Goal: Task Accomplishment & Management: Use online tool/utility

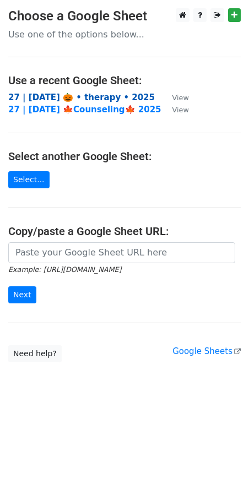
click at [51, 96] on strong "27 | [DATE] 🎃 • therapy • 2025" at bounding box center [81, 97] width 146 height 10
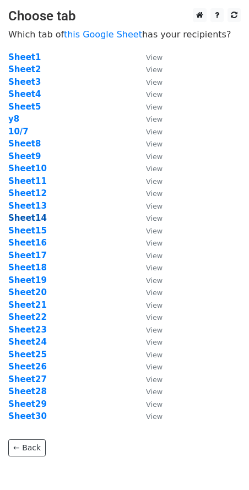
click at [35, 221] on strong "Sheet14" at bounding box center [27, 218] width 39 height 10
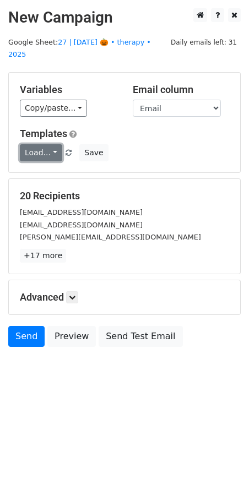
click at [40, 144] on link "Load..." at bounding box center [41, 152] width 42 height 17
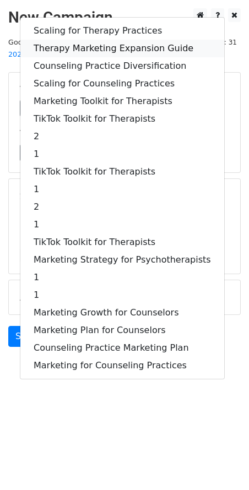
click at [74, 40] on link "Therapy Marketing Expansion Guide" at bounding box center [122, 49] width 204 height 18
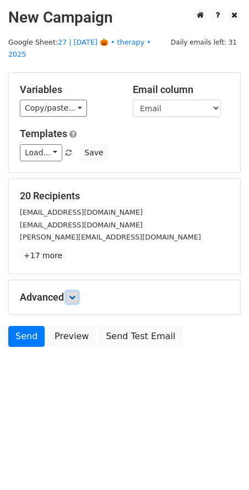
click at [75, 294] on icon at bounding box center [72, 297] width 7 height 7
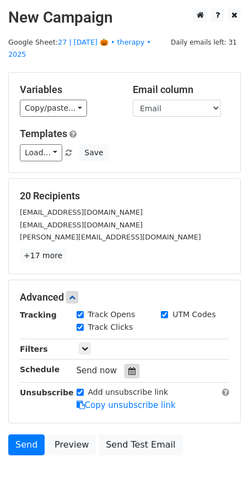
click at [130, 367] on icon at bounding box center [131, 371] width 7 height 8
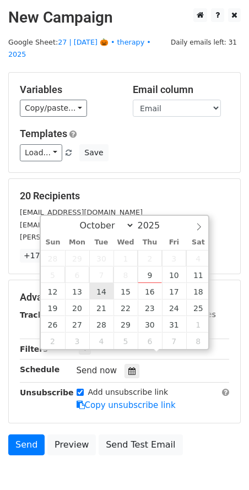
type input "2025-10-14 12:00"
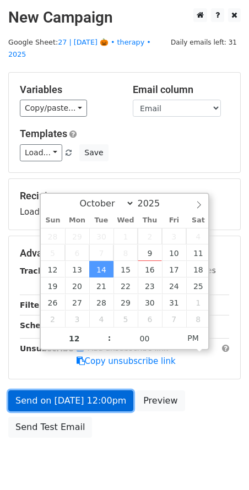
click at [85, 390] on link "Send on Oct 14 at 12:00pm" at bounding box center [70, 400] width 125 height 21
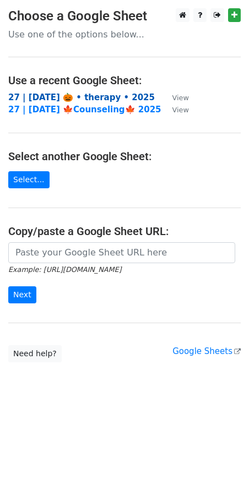
click at [58, 100] on strong "27 | [DATE] 🎃 • therapy • 2025" at bounding box center [81, 97] width 146 height 10
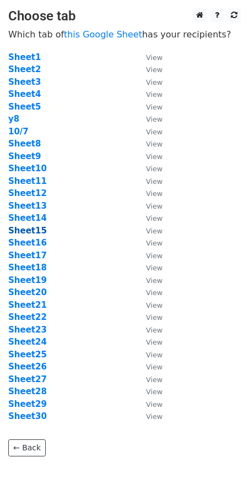
click at [28, 229] on strong "Sheet15" at bounding box center [27, 231] width 39 height 10
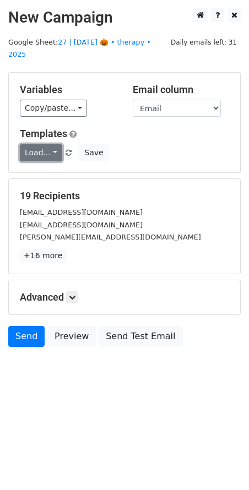
click at [46, 144] on link "Load..." at bounding box center [41, 152] width 42 height 17
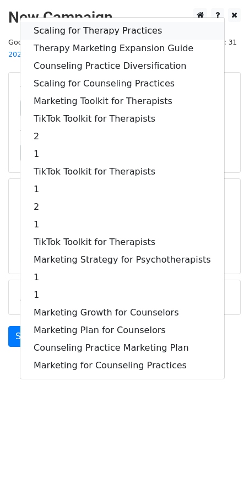
click at [62, 22] on link "Scaling for Therapy Practices" at bounding box center [122, 31] width 204 height 18
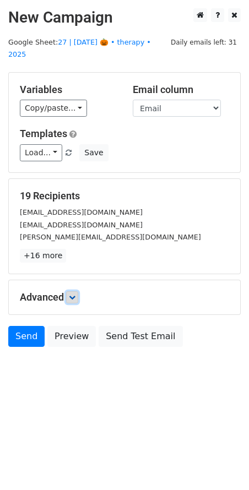
click at [75, 294] on icon at bounding box center [72, 297] width 7 height 7
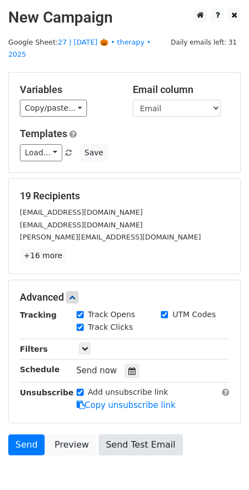
click at [128, 367] on icon at bounding box center [131, 371] width 7 height 8
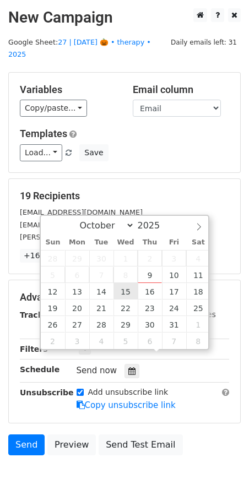
type input "2025-10-15 12:00"
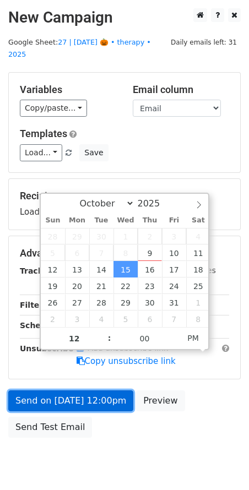
click at [94, 390] on link "Send on Oct 15 at 12:00pm" at bounding box center [70, 400] width 125 height 21
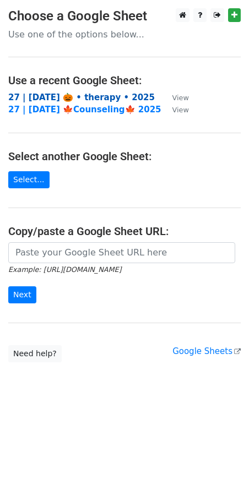
click at [108, 101] on strong "27 | [DATE] 🎃 • therapy • 2025" at bounding box center [81, 97] width 146 height 10
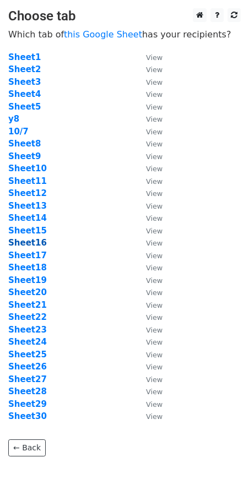
click at [30, 242] on strong "Sheet16" at bounding box center [27, 243] width 39 height 10
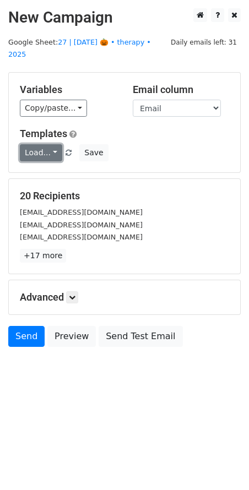
click at [42, 144] on link "Load..." at bounding box center [41, 152] width 42 height 17
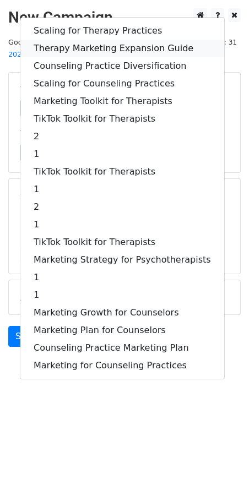
click at [79, 40] on link "Therapy Marketing Expansion Guide" at bounding box center [122, 49] width 204 height 18
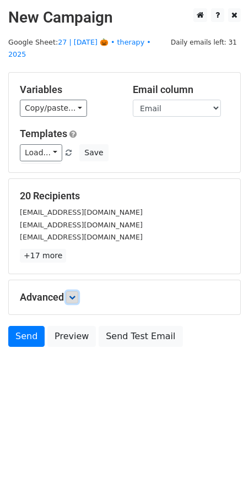
click at [75, 294] on icon at bounding box center [72, 297] width 7 height 7
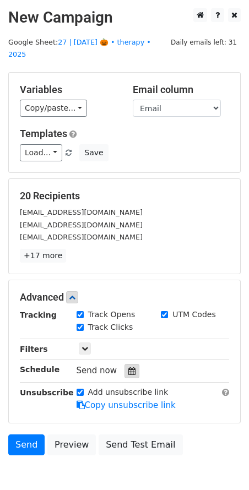
click at [128, 367] on icon at bounding box center [131, 371] width 7 height 8
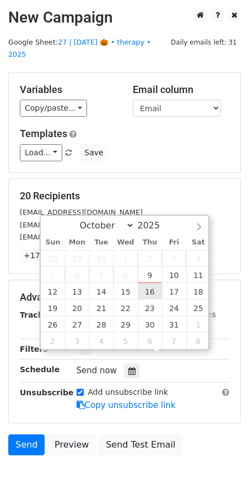
type input "2025-10-16 12:00"
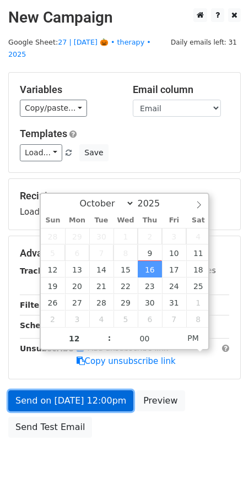
click at [99, 390] on link "Send on Oct 16 at 12:00pm" at bounding box center [70, 400] width 125 height 21
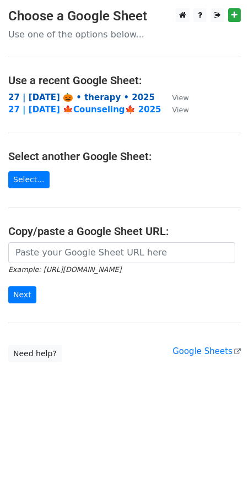
click at [96, 98] on strong "27 | [DATE] 🎃 • therapy • 2025" at bounding box center [81, 97] width 146 height 10
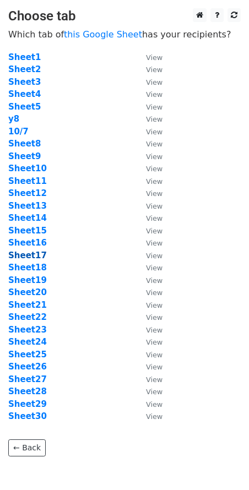
click at [31, 256] on strong "Sheet17" at bounding box center [27, 255] width 39 height 10
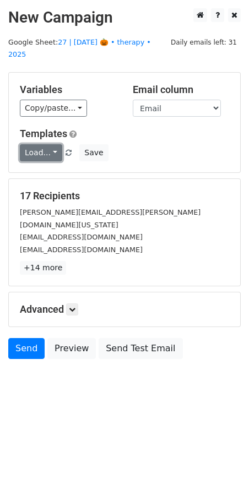
click at [47, 144] on link "Load..." at bounding box center [41, 152] width 42 height 17
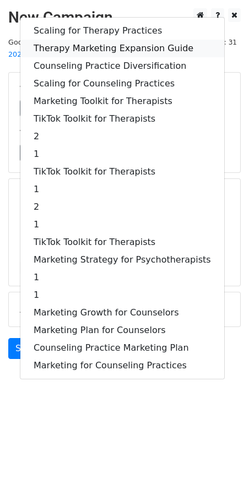
click at [99, 40] on link "Therapy Marketing Expansion Guide" at bounding box center [122, 49] width 204 height 18
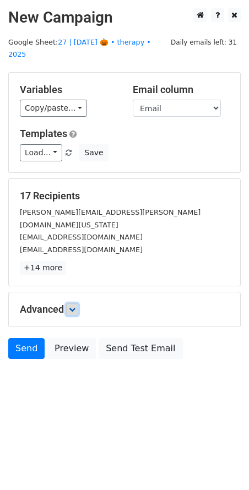
click at [75, 306] on icon at bounding box center [72, 309] width 7 height 7
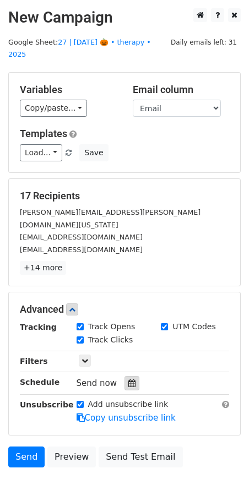
click at [128, 379] on icon at bounding box center [131, 383] width 7 height 8
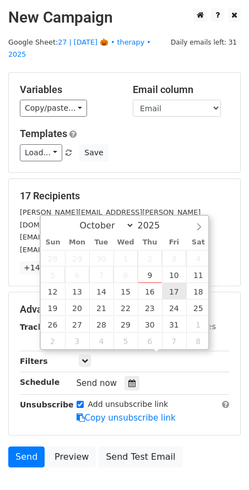
type input "2025-10-17 12:00"
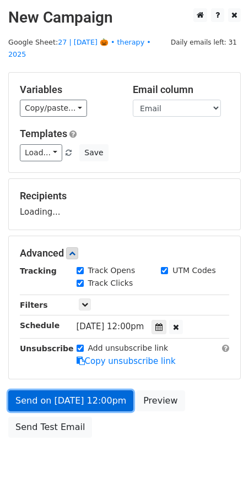
click at [90, 392] on link "Send on Oct 17 at 12:00pm" at bounding box center [70, 400] width 125 height 21
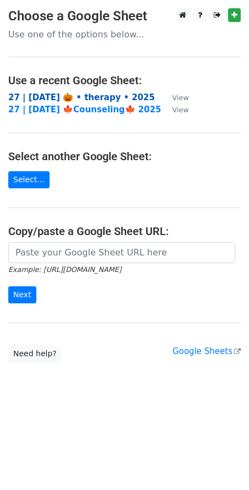
click at [92, 96] on strong "27 | [DATE] 🎃 • therapy • 2025" at bounding box center [81, 97] width 146 height 10
click at [74, 93] on strong "27 | [DATE] 🎃 • therapy • 2025" at bounding box center [81, 97] width 146 height 10
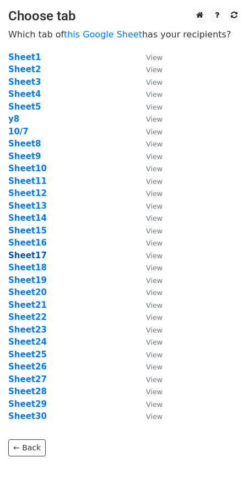
click at [31, 250] on strong "Sheet17" at bounding box center [27, 255] width 39 height 10
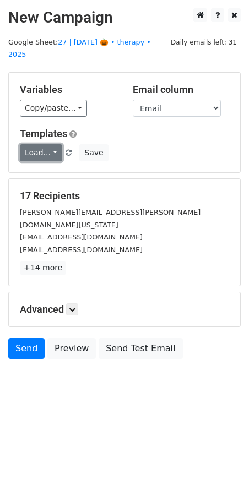
click at [40, 145] on link "Load..." at bounding box center [41, 152] width 42 height 17
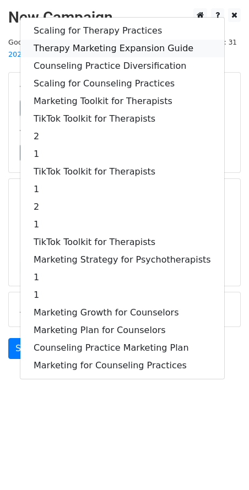
click at [109, 40] on link "Therapy Marketing Expansion Guide" at bounding box center [122, 49] width 204 height 18
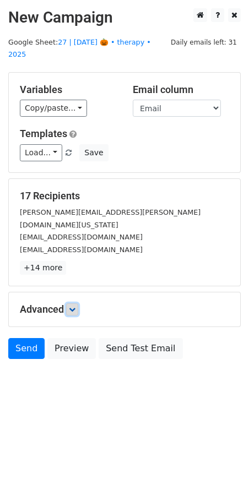
click at [75, 306] on icon at bounding box center [72, 309] width 7 height 7
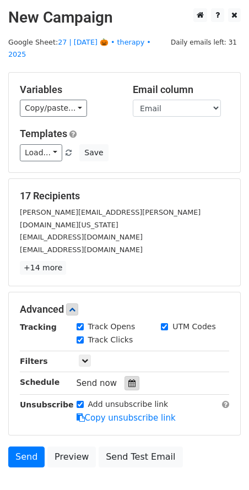
click at [128, 379] on icon at bounding box center [131, 383] width 7 height 8
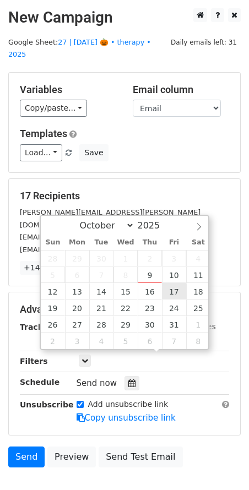
type input "2025-10-17 12:00"
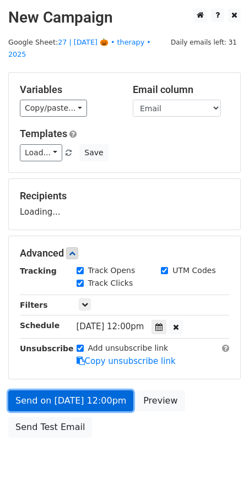
click at [91, 390] on link "Send on Oct 17 at 12:00pm" at bounding box center [70, 400] width 125 height 21
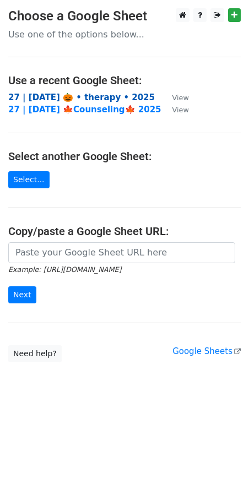
click at [91, 96] on strong "27 | [DATE] 🎃 • therapy • 2025" at bounding box center [81, 97] width 146 height 10
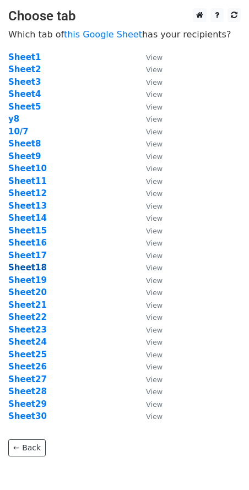
click at [29, 264] on strong "Sheet18" at bounding box center [27, 267] width 39 height 10
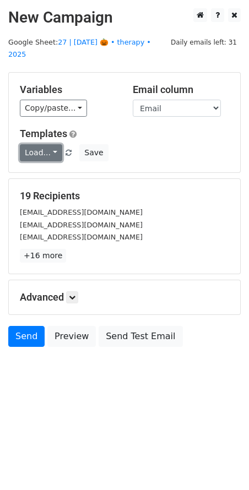
click at [32, 144] on link "Load..." at bounding box center [41, 152] width 42 height 17
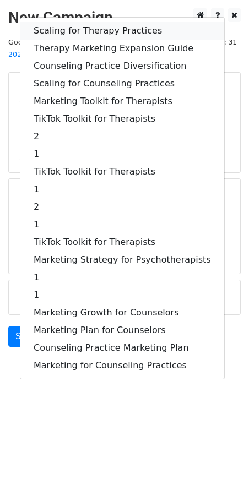
click at [78, 22] on link "Scaling for Therapy Practices" at bounding box center [122, 31] width 204 height 18
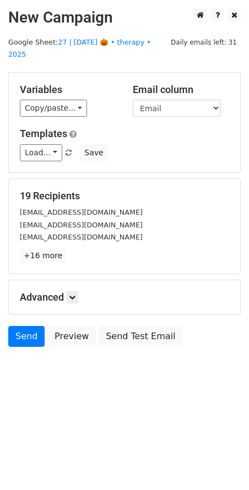
click at [78, 280] on div "Advanced Tracking Track Opens UTM Codes Track Clicks Filters Only include sprea…" at bounding box center [124, 297] width 231 height 34
click at [75, 294] on icon at bounding box center [72, 297] width 7 height 7
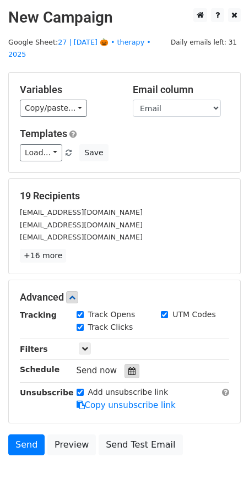
click at [128, 367] on icon at bounding box center [131, 371] width 7 height 8
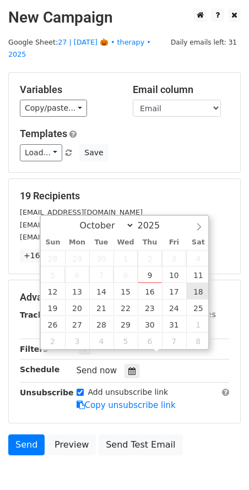
type input "2025-10-18 12:00"
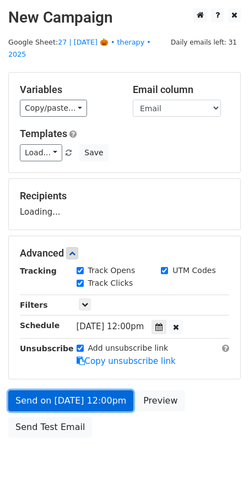
click at [102, 390] on link "Send on Oct 18 at 12:00pm" at bounding box center [70, 400] width 125 height 21
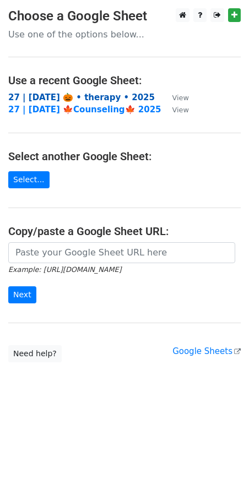
click at [69, 92] on strong "27 | [DATE] 🎃 • therapy • 2025" at bounding box center [81, 97] width 146 height 10
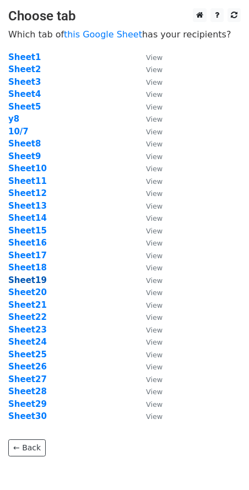
click at [35, 278] on strong "Sheet19" at bounding box center [27, 280] width 39 height 10
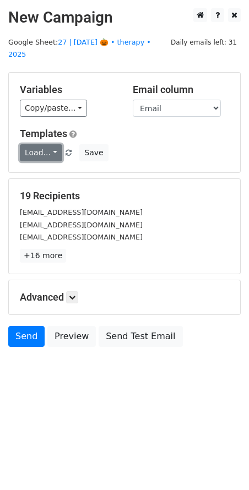
click at [49, 144] on link "Load..." at bounding box center [41, 152] width 42 height 17
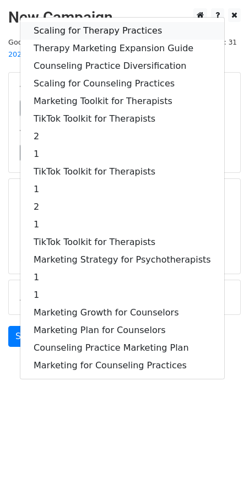
click at [84, 22] on link "Scaling for Therapy Practices" at bounding box center [122, 31] width 204 height 18
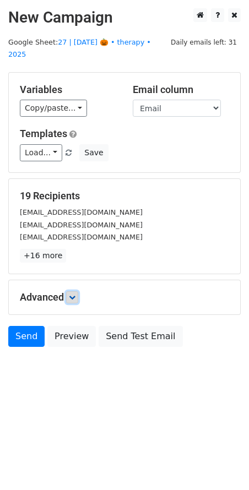
click at [75, 294] on icon at bounding box center [72, 297] width 7 height 7
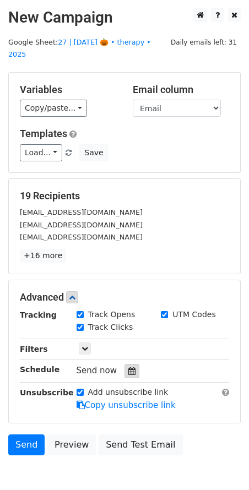
click at [128, 367] on icon at bounding box center [131, 371] width 7 height 8
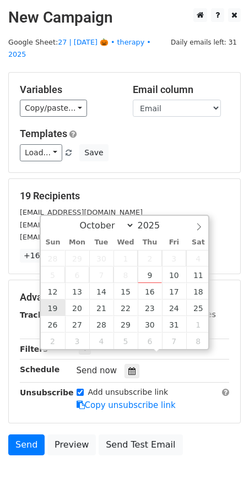
type input "2025-10-19 12:00"
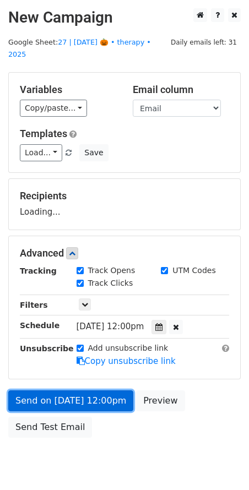
click at [58, 390] on link "Send on Oct 19 at 12:00pm" at bounding box center [70, 400] width 125 height 21
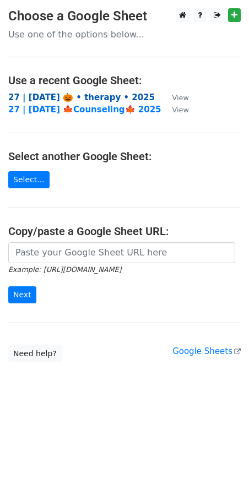
click at [90, 95] on strong "27 | [DATE] 🎃 • therapy • 2025" at bounding box center [81, 97] width 146 height 10
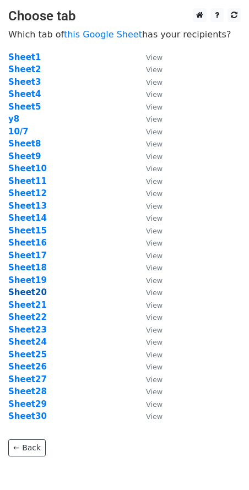
click at [34, 292] on strong "Sheet20" at bounding box center [27, 292] width 39 height 10
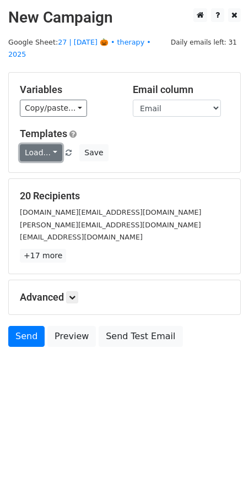
click at [34, 144] on link "Load..." at bounding box center [41, 152] width 42 height 17
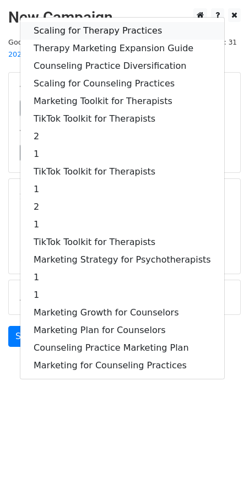
click at [67, 22] on link "Scaling for Therapy Practices" at bounding box center [122, 31] width 204 height 18
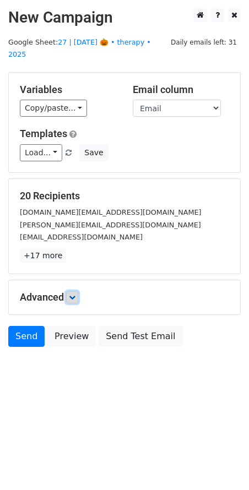
click at [72, 294] on icon at bounding box center [72, 297] width 7 height 7
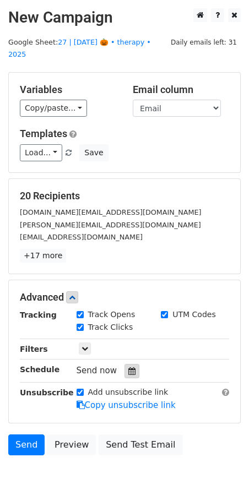
click at [128, 367] on icon at bounding box center [131, 371] width 7 height 8
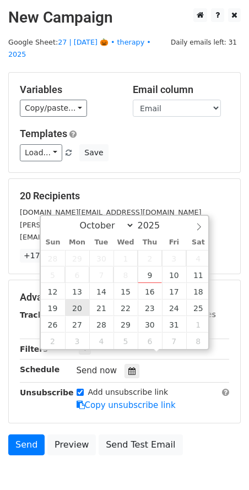
type input "2025-10-20 12:00"
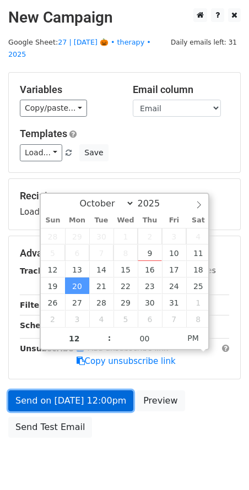
click at [90, 390] on link "Send on Oct 20 at 12:00pm" at bounding box center [70, 400] width 125 height 21
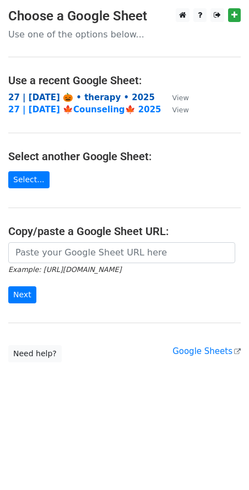
click at [71, 99] on strong "27 | [DATE] 🎃 • therapy • 2025" at bounding box center [81, 97] width 146 height 10
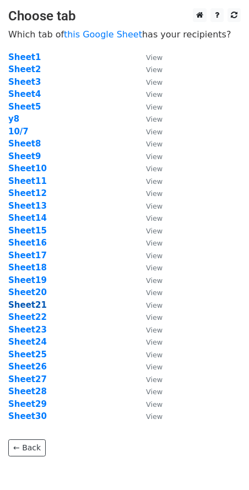
click at [29, 303] on strong "Sheet21" at bounding box center [27, 305] width 39 height 10
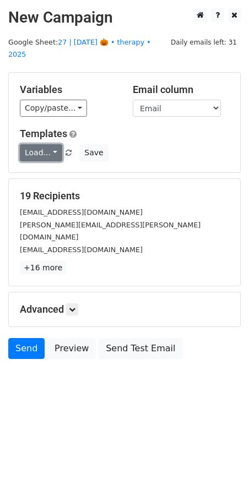
click at [45, 144] on link "Load..." at bounding box center [41, 152] width 42 height 17
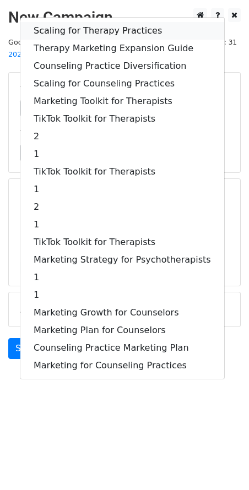
click at [70, 22] on link "Scaling for Therapy Practices" at bounding box center [122, 31] width 204 height 18
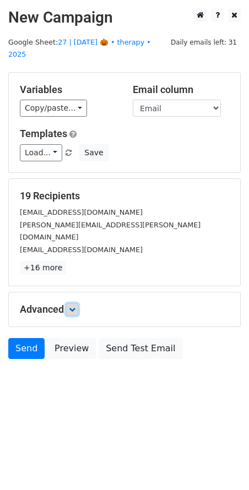
click at [78, 303] on link at bounding box center [72, 309] width 12 height 12
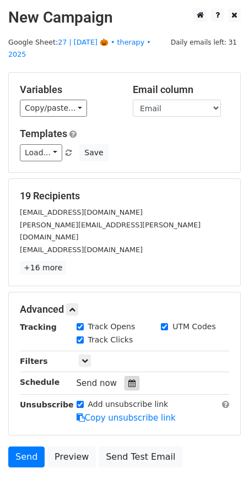
click at [128, 379] on icon at bounding box center [131, 383] width 7 height 8
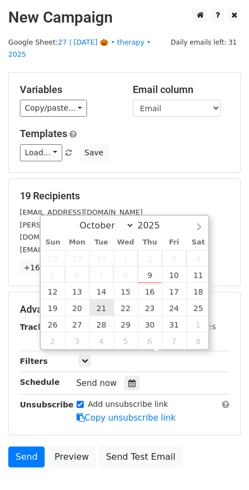
type input "2025-10-21 12:00"
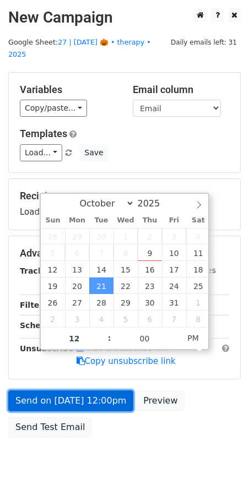
click at [100, 390] on link "Send on Oct 21 at 12:00pm" at bounding box center [70, 400] width 125 height 21
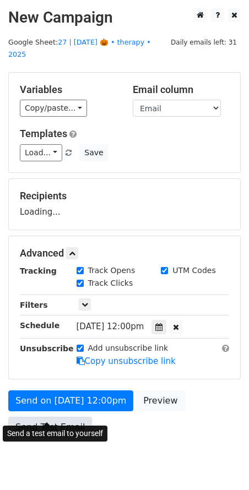
click at [79, 416] on link "Send Test Email" at bounding box center [50, 426] width 84 height 21
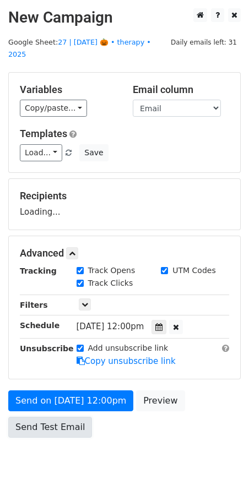
click at [35, 416] on link "Send Test Email" at bounding box center [50, 426] width 84 height 21
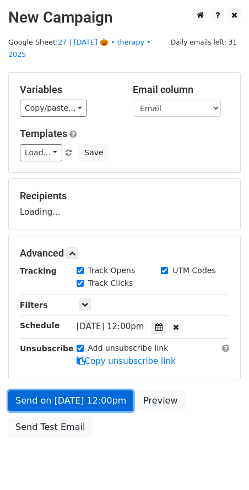
click at [69, 390] on link "Send on Oct 21 at 12:00pm" at bounding box center [70, 400] width 125 height 21
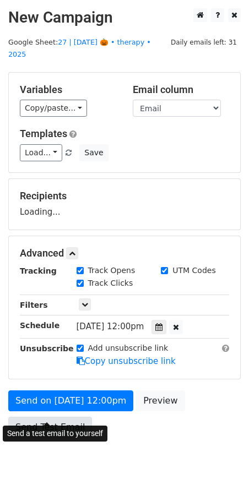
click at [57, 416] on link "Send Test Email" at bounding box center [50, 426] width 84 height 21
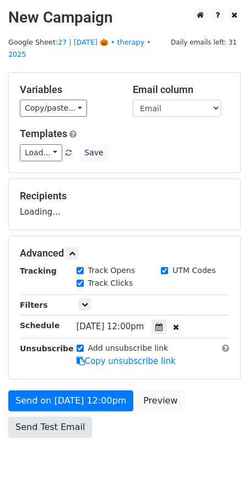
click at [57, 416] on link "Send Test Email" at bounding box center [50, 426] width 84 height 21
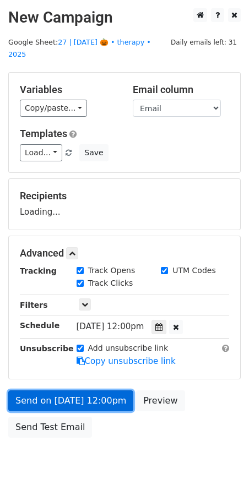
click at [61, 390] on link "Send on Oct 21 at 12:00pm" at bounding box center [70, 400] width 125 height 21
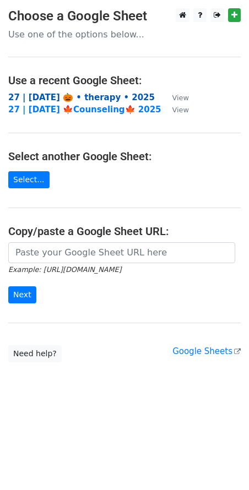
click at [94, 95] on strong "27 | [DATE] 🎃 • therapy • 2025" at bounding box center [81, 97] width 146 height 10
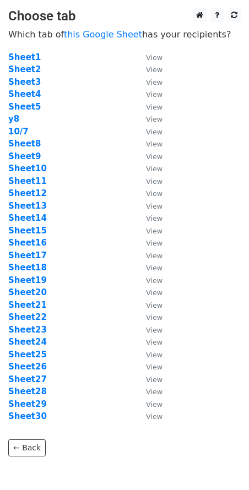
click at [34, 322] on td "Sheet22" at bounding box center [71, 317] width 127 height 13
click at [34, 319] on strong "Sheet22" at bounding box center [27, 317] width 39 height 10
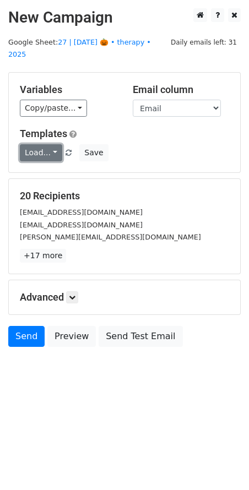
click at [34, 144] on link "Load..." at bounding box center [41, 152] width 42 height 17
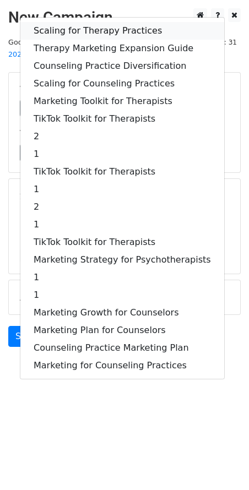
click at [81, 25] on link "Scaling for Therapy Practices" at bounding box center [122, 31] width 204 height 18
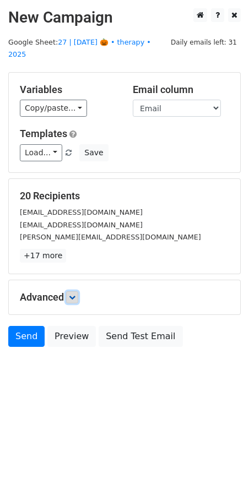
click at [74, 294] on icon at bounding box center [72, 297] width 7 height 7
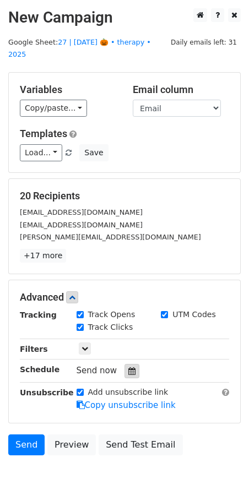
click at [128, 367] on icon at bounding box center [131, 371] width 7 height 8
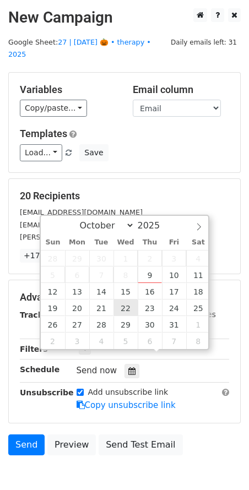
type input "2025-10-22 12:00"
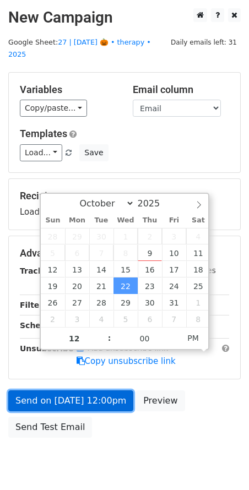
click at [70, 390] on link "Send on Oct 22 at 12:00pm" at bounding box center [70, 400] width 125 height 21
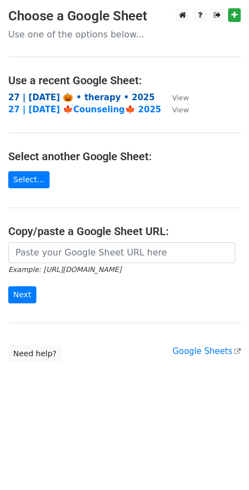
click at [95, 98] on strong "27 | [DATE] 🎃 • therapy • 2025" at bounding box center [81, 97] width 146 height 10
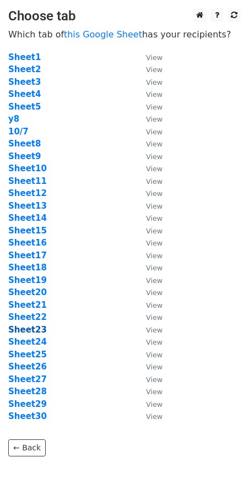
click at [32, 328] on strong "Sheet23" at bounding box center [27, 330] width 39 height 10
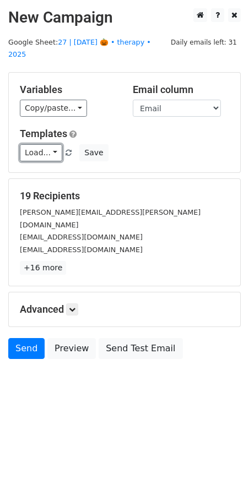
click at [37, 144] on link "Load..." at bounding box center [41, 152] width 42 height 17
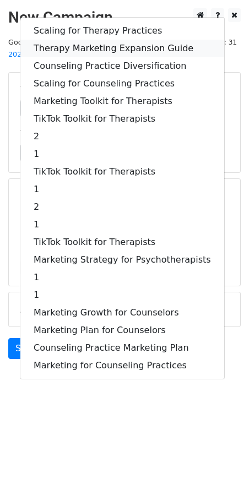
click at [73, 40] on link "Therapy Marketing Expansion Guide" at bounding box center [122, 49] width 204 height 18
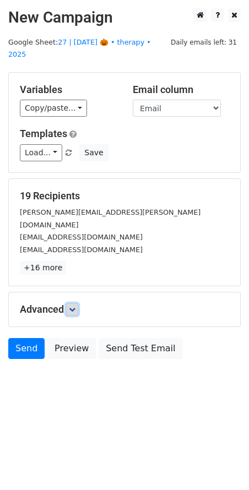
click at [70, 306] on icon at bounding box center [72, 309] width 7 height 7
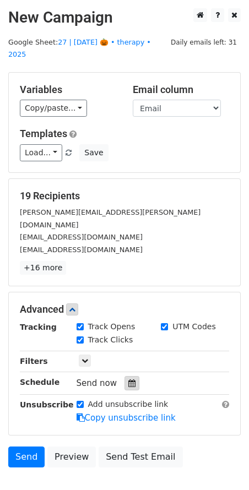
click at [128, 379] on icon at bounding box center [131, 383] width 7 height 8
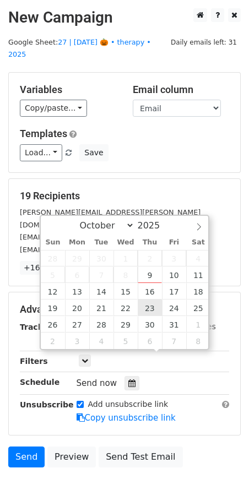
type input "2025-10-23 12:00"
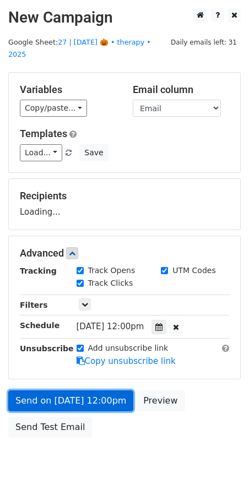
click at [81, 391] on link "Send on Oct 23 at 12:00pm" at bounding box center [70, 400] width 125 height 21
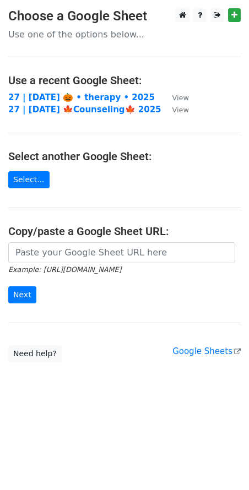
click at [78, 90] on main "Choose a Google Sheet Use one of the options below... Use a recent Google Sheet…" at bounding box center [124, 185] width 249 height 354
click at [78, 92] on strong "27 | [DATE] 🎃 • therapy • 2025" at bounding box center [81, 97] width 146 height 10
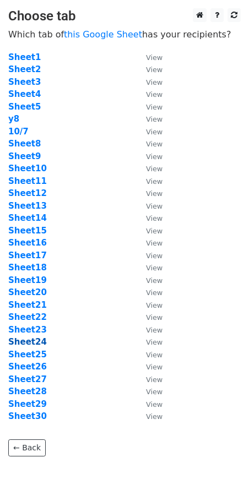
click at [34, 340] on strong "Sheet24" at bounding box center [27, 342] width 39 height 10
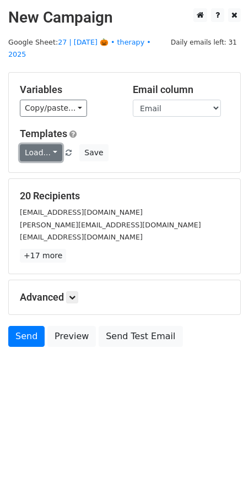
click at [41, 144] on link "Load..." at bounding box center [41, 152] width 42 height 17
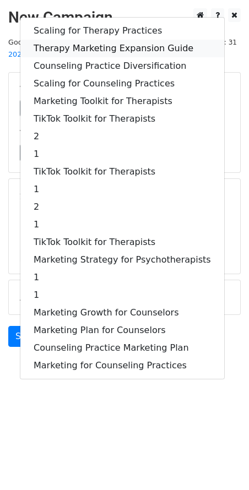
click at [86, 40] on link "Therapy Marketing Expansion Guide" at bounding box center [122, 49] width 204 height 18
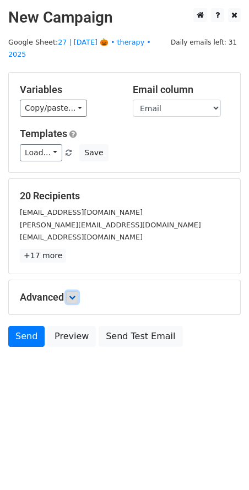
click at [76, 291] on link at bounding box center [72, 297] width 12 height 12
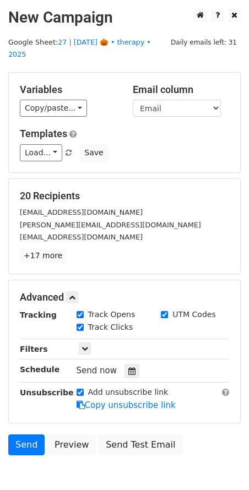
click at [128, 367] on icon at bounding box center [131, 371] width 7 height 8
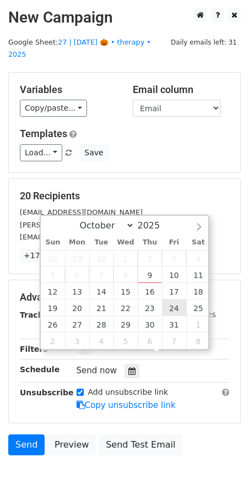
type input "[DATE] 12:00"
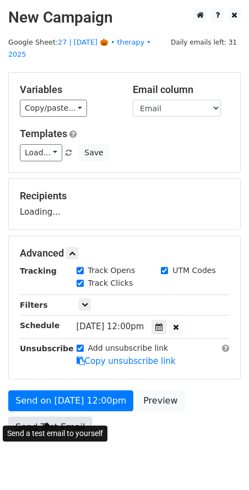
click at [84, 416] on link "Send Test Email" at bounding box center [50, 426] width 84 height 21
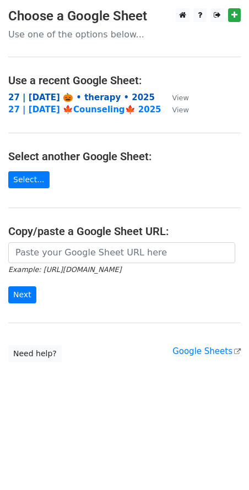
click at [83, 97] on strong "27 | [DATE] 🎃 • therapy • 2025" at bounding box center [81, 97] width 146 height 10
